Goal: Find contact information: Find contact information

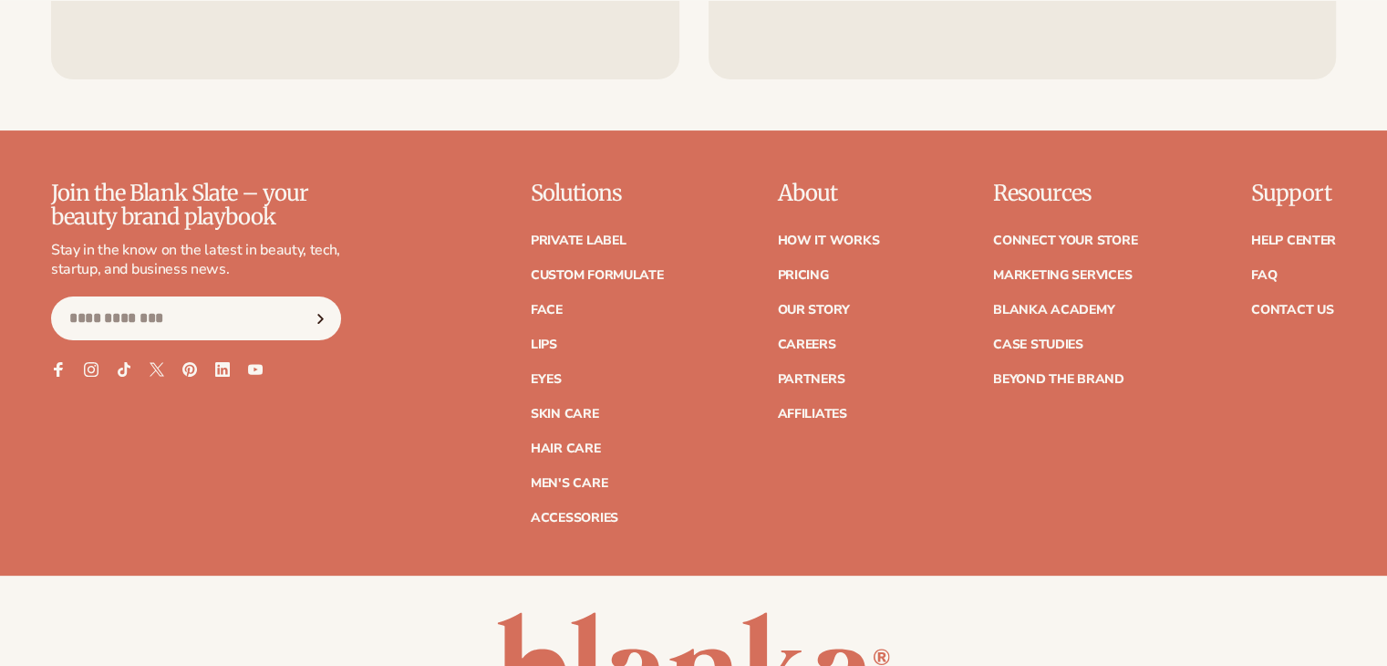
scroll to position [7373, 0]
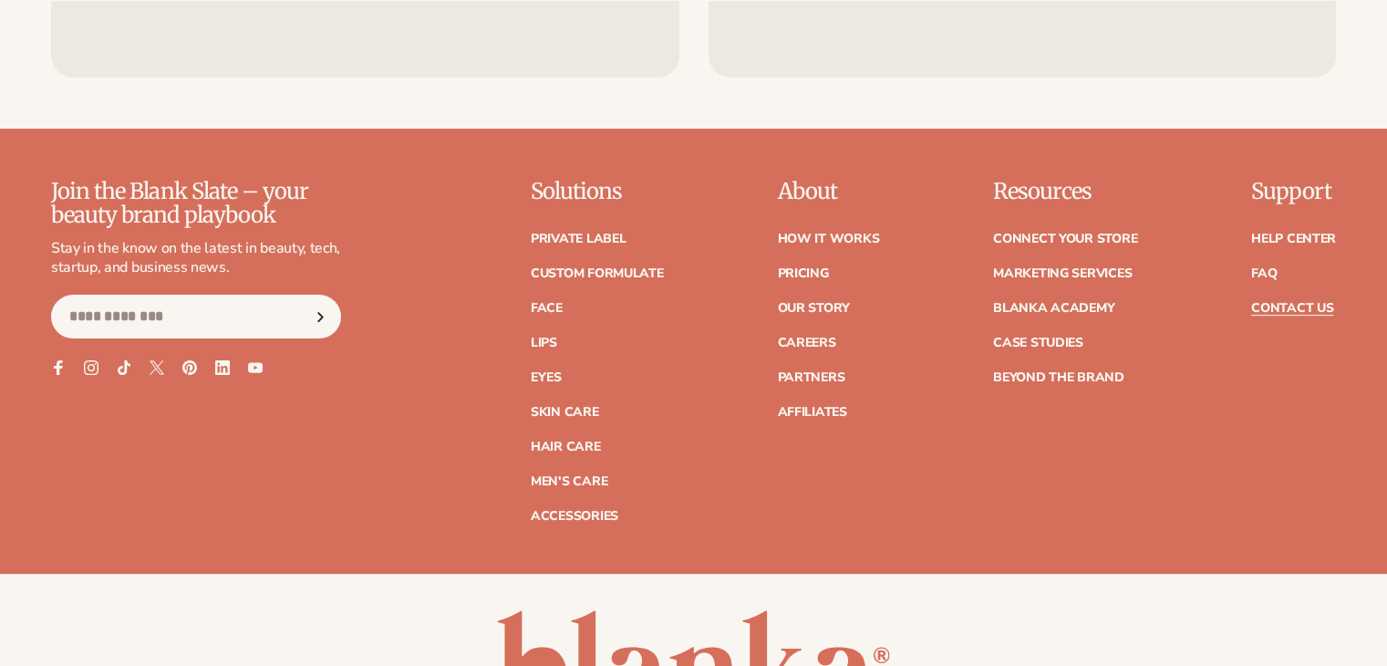
click at [1288, 302] on link "Contact Us" at bounding box center [1292, 308] width 82 height 13
